Goal: Task Accomplishment & Management: Manage account settings

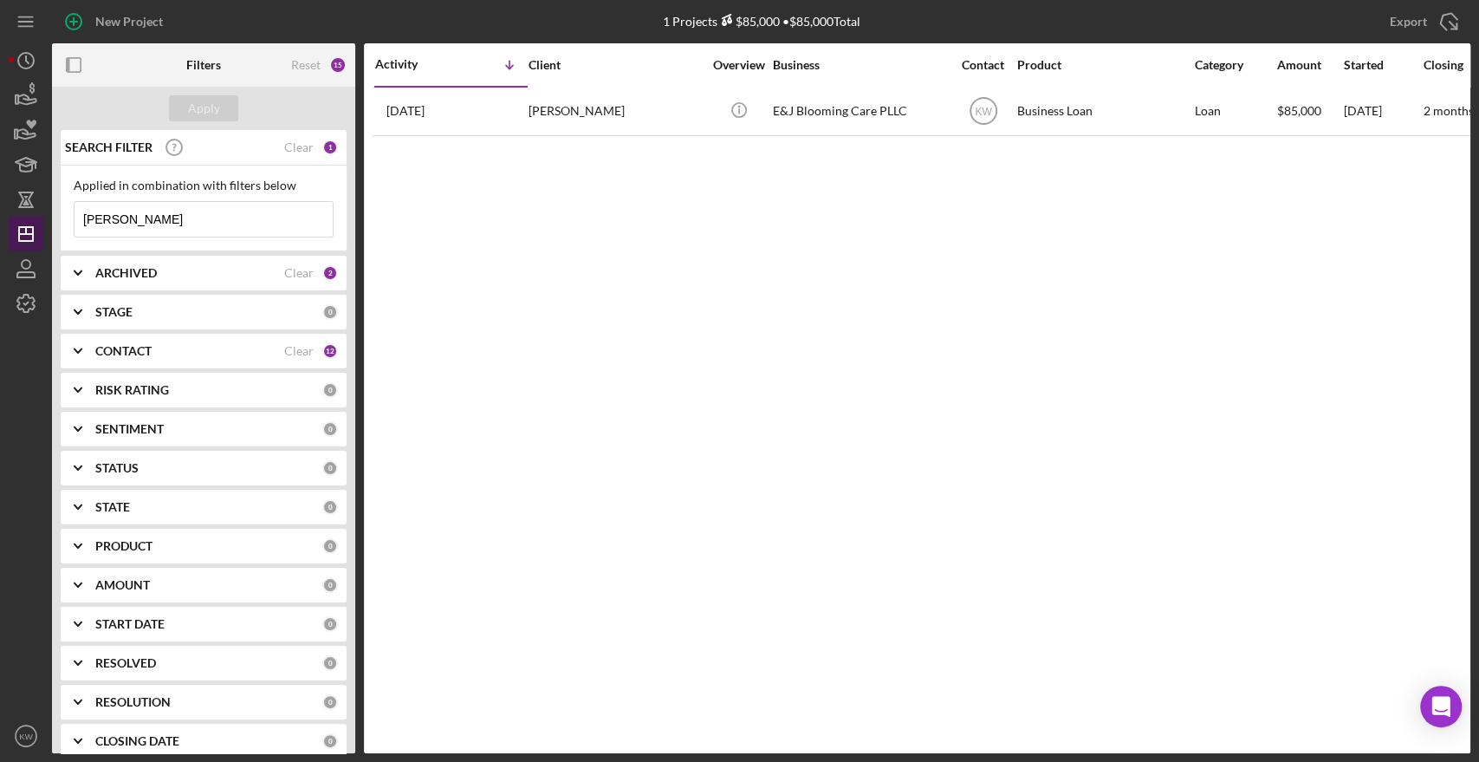
drag, startPoint x: 170, startPoint y: 215, endPoint x: 38, endPoint y: 220, distance: 131.8
click at [38, 220] on div "New Project 1 Projects $85,000 • $85,000 Total [PERSON_NAME] Export Icon/Export…" at bounding box center [740, 376] width 1462 height 753
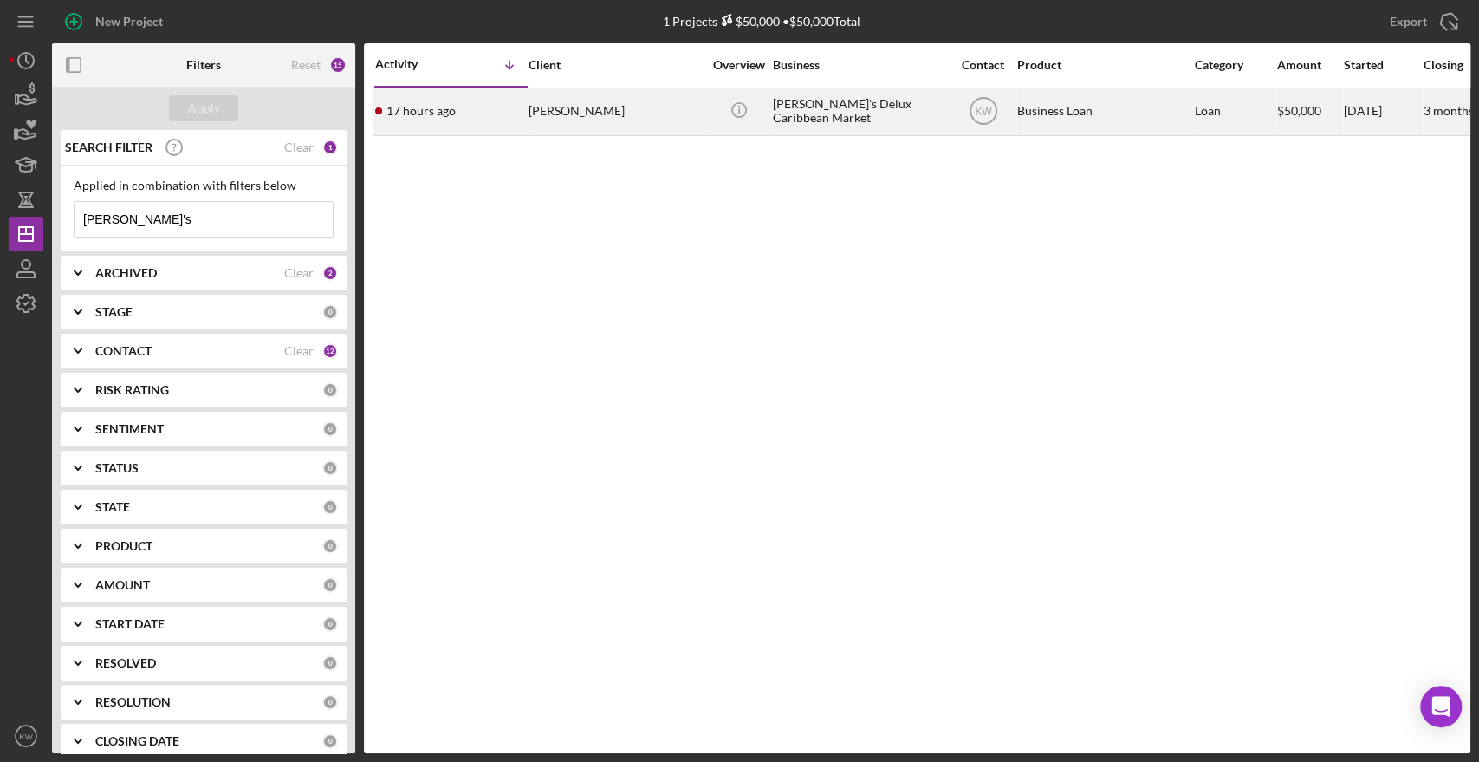
type input "[PERSON_NAME]'s"
click at [533, 117] on div "[PERSON_NAME]" at bounding box center [615, 111] width 173 height 46
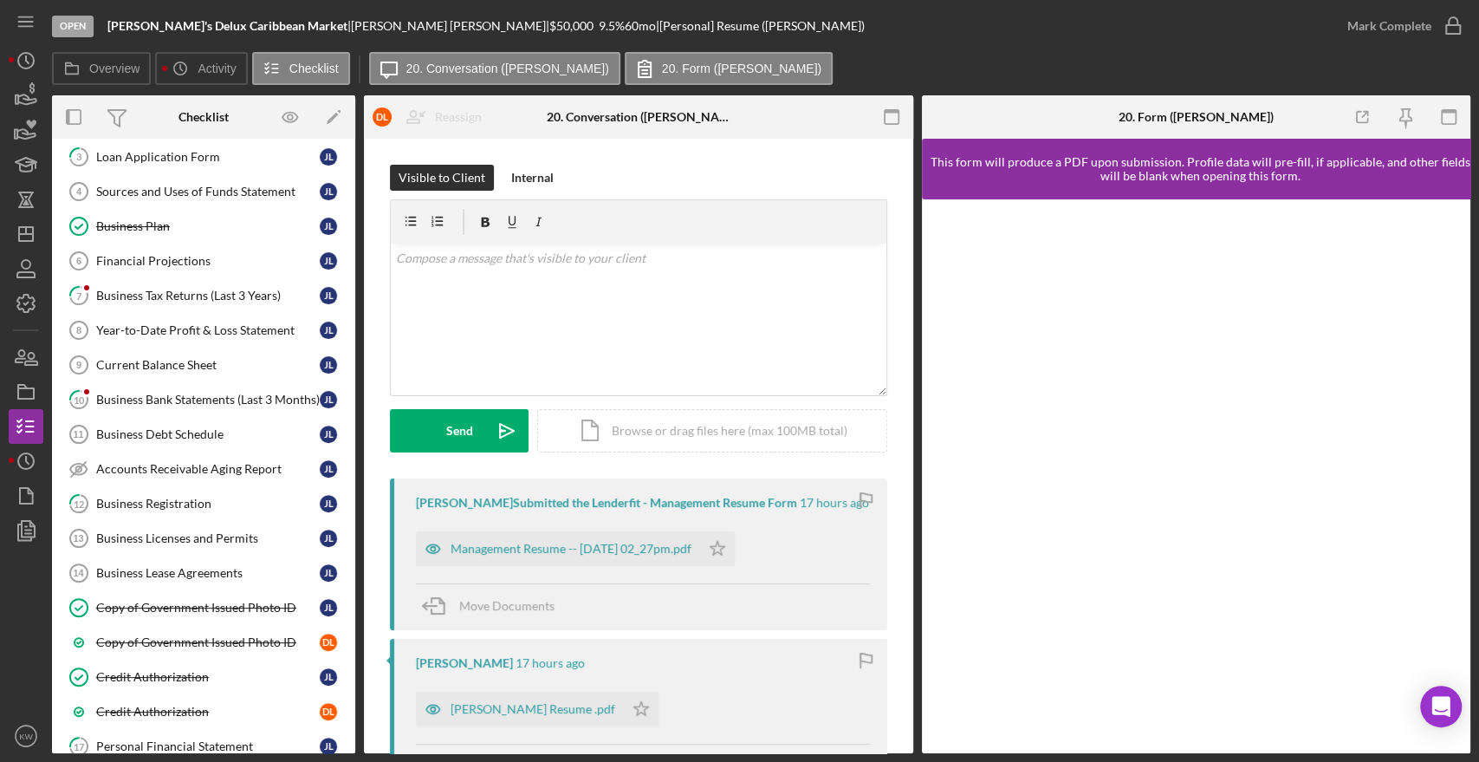
scroll to position [350, 0]
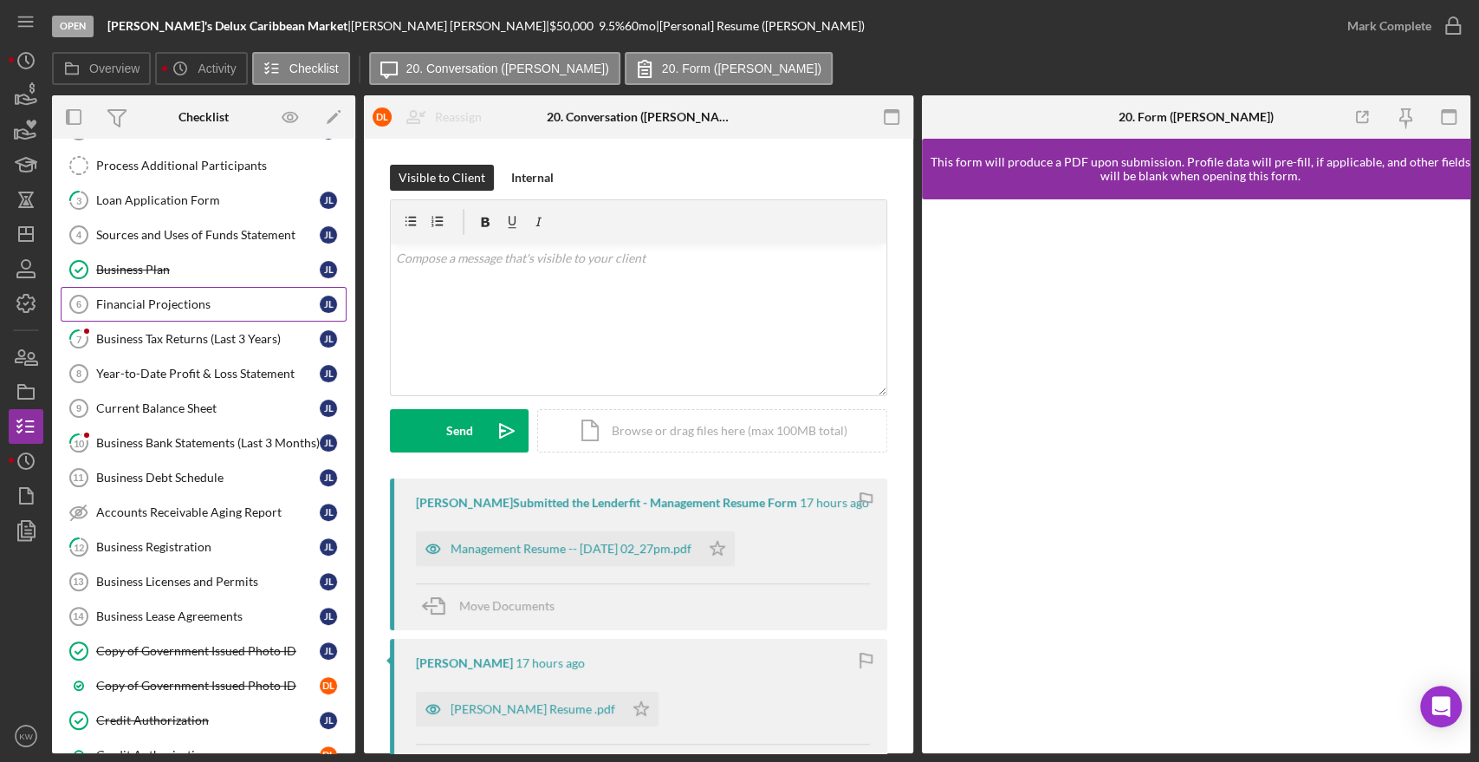
click at [179, 313] on link "Financial Projections 6 Financial Projections [PERSON_NAME]" at bounding box center [204, 304] width 286 height 35
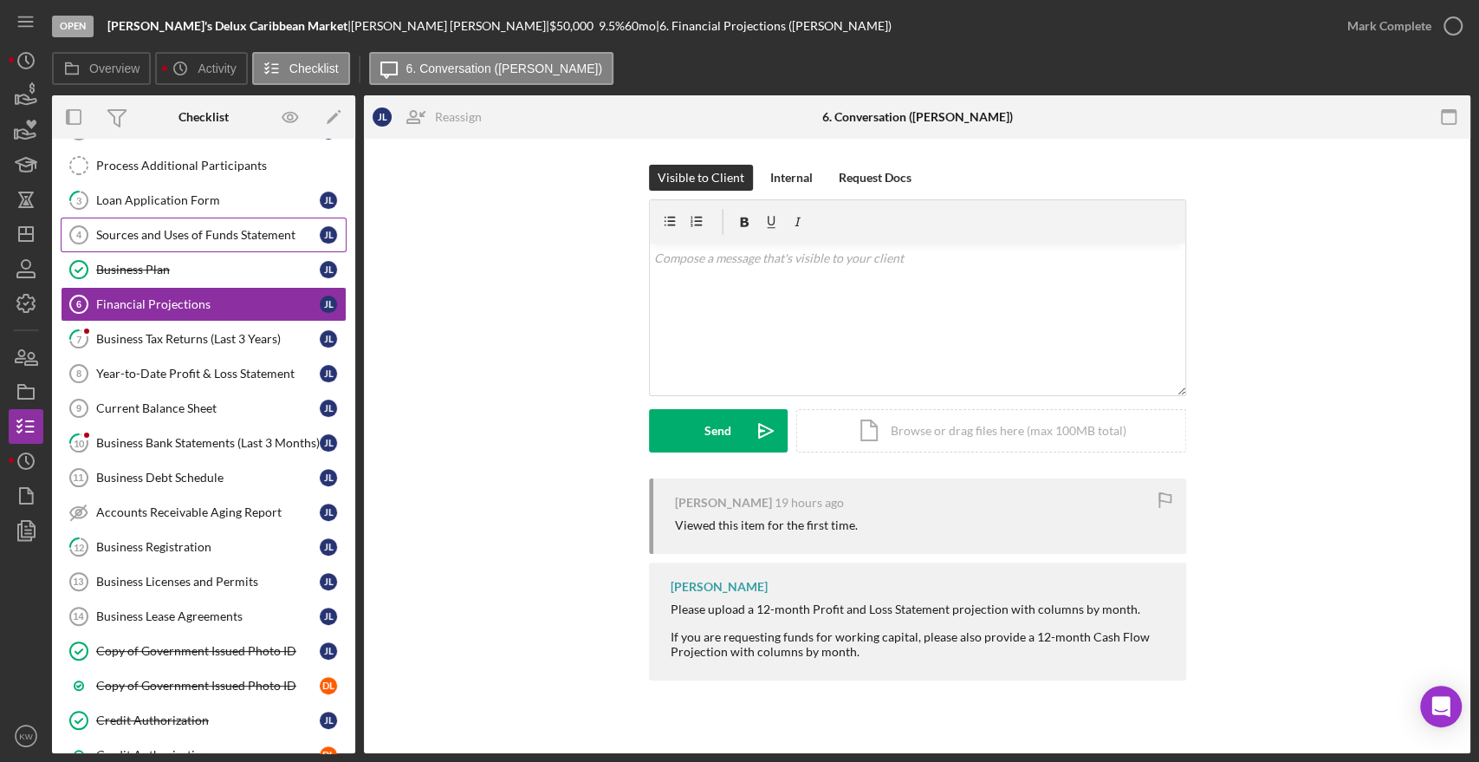
click at [187, 237] on div "Sources and Uses of Funds Statement" at bounding box center [208, 235] width 224 height 14
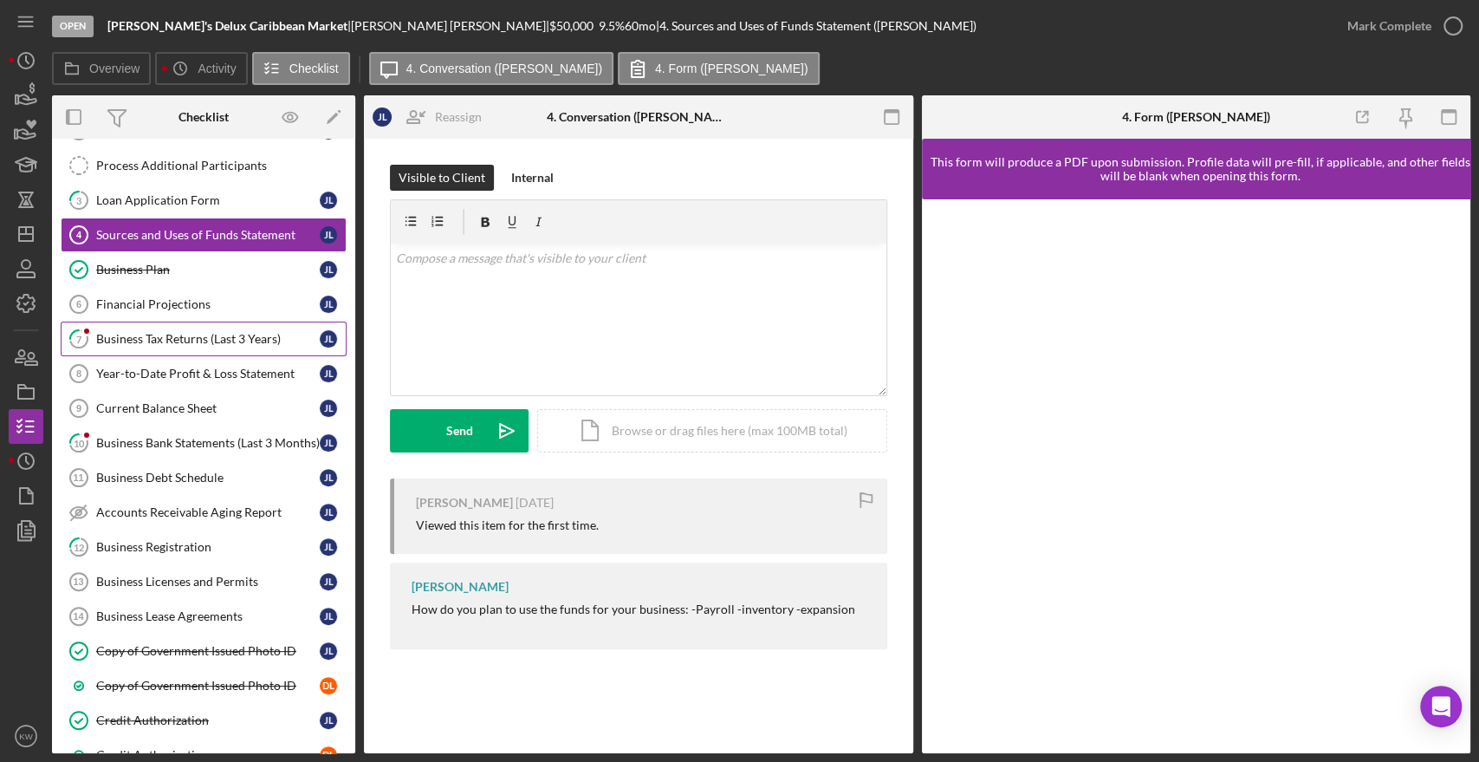
click at [208, 340] on div "Business Tax Returns (Last 3 Years)" at bounding box center [208, 339] width 224 height 14
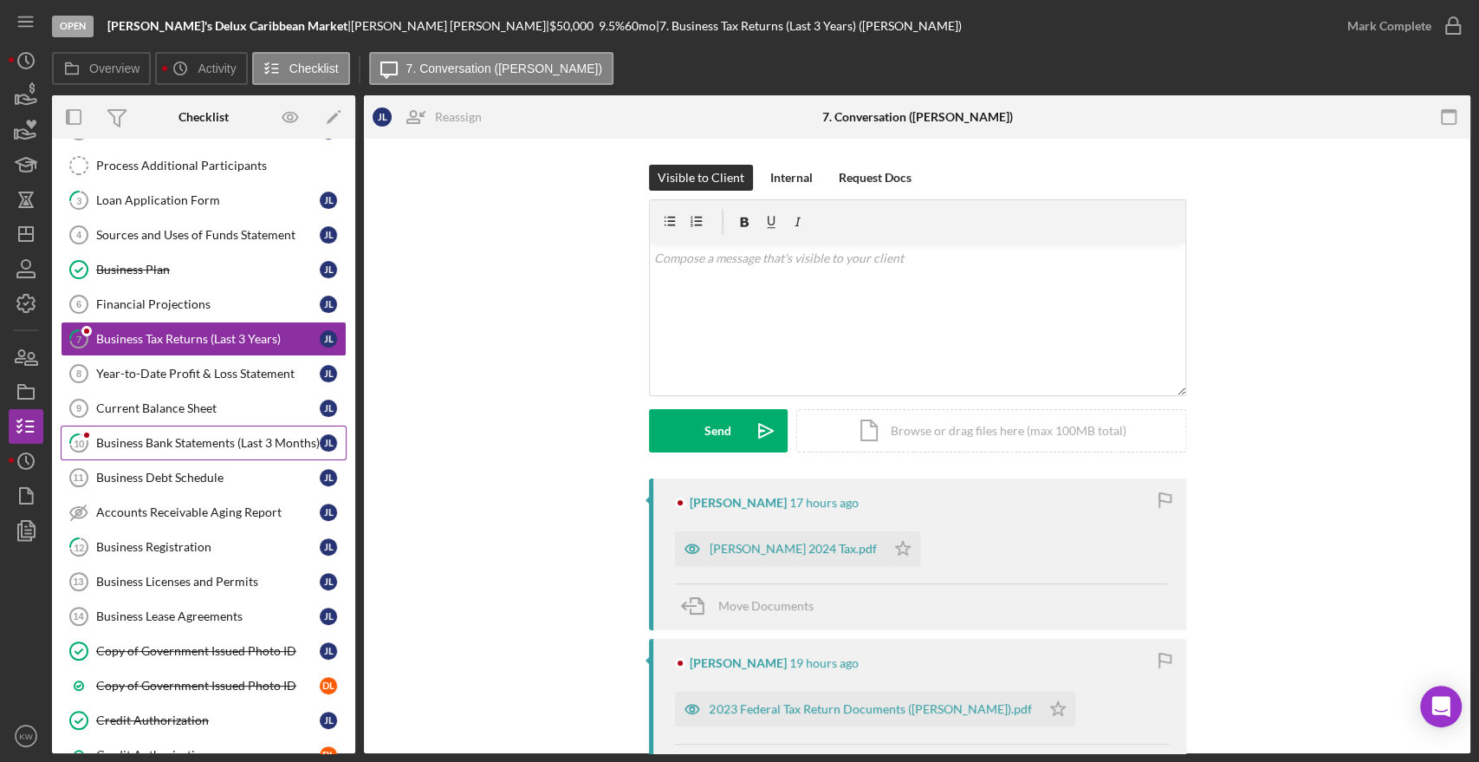
click at [225, 438] on div "Business Bank Statements (Last 3 Months)" at bounding box center [208, 443] width 224 height 14
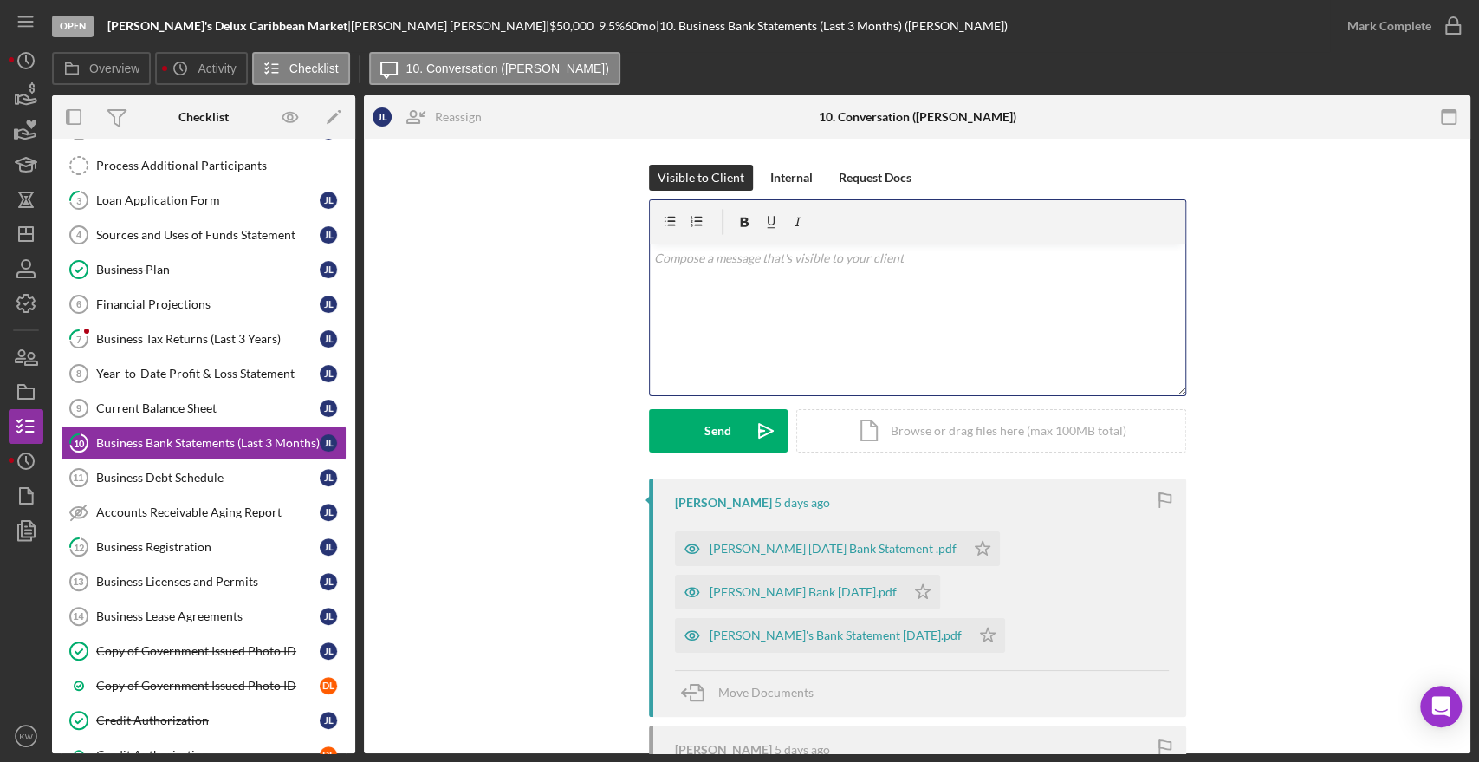
click at [884, 323] on div "v Color teal Color pink Remove color Add row above Add row below Add column bef…" at bounding box center [918, 319] width 536 height 152
